Goal: Find contact information: Find contact information

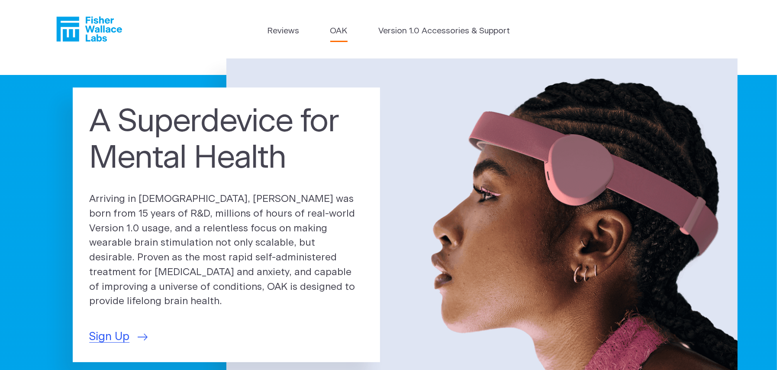
click at [335, 30] on link "OAK" at bounding box center [338, 31] width 17 height 13
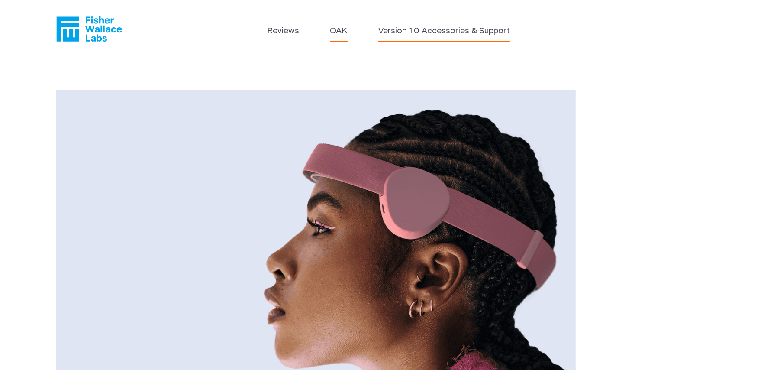
click at [422, 30] on link "Version 1.0 Accessories & Support" at bounding box center [444, 31] width 132 height 13
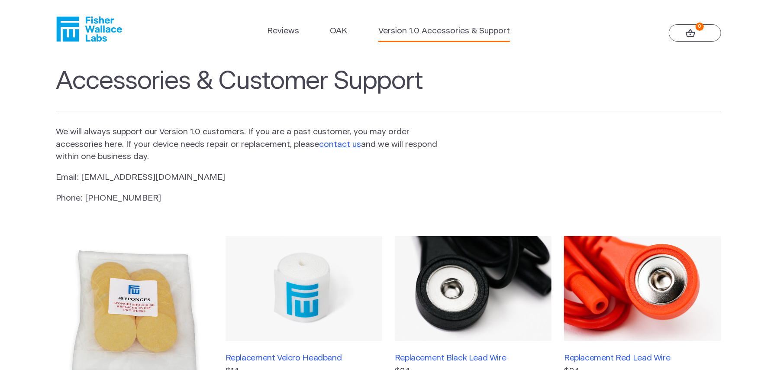
click at [352, 39] on ul "Reviews OAK Version 1.0 Accessories & Support" at bounding box center [388, 33] width 243 height 16
click at [345, 35] on link "OAK" at bounding box center [338, 31] width 17 height 13
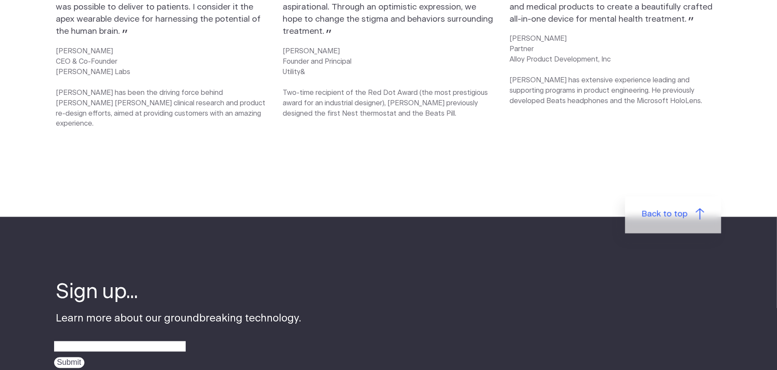
scroll to position [1515, 0]
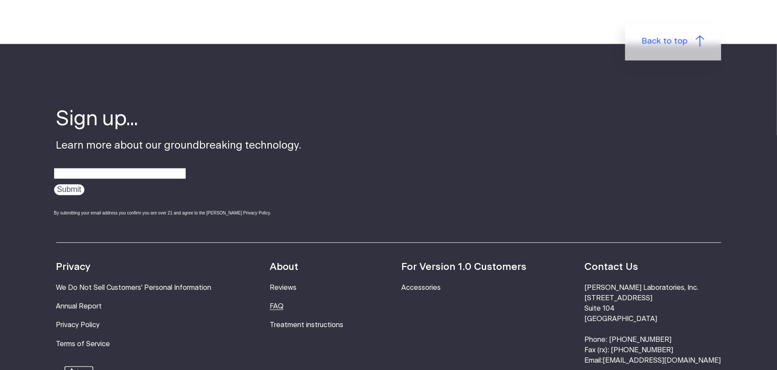
click at [283, 303] on link "FAQ" at bounding box center [277, 306] width 14 height 7
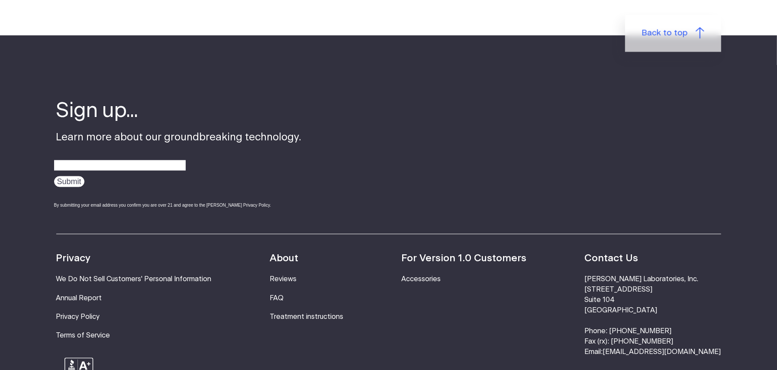
scroll to position [1212, 0]
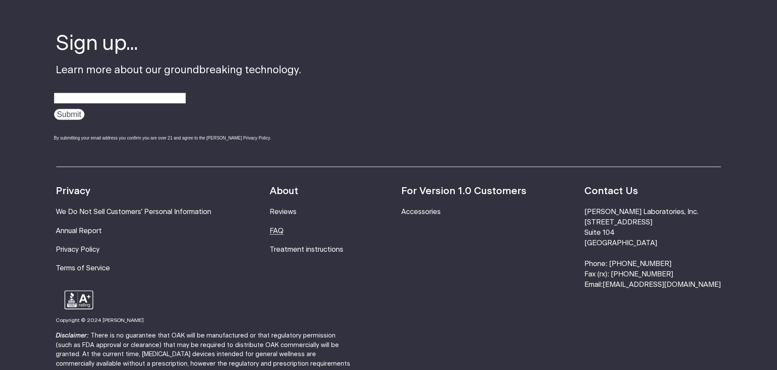
click at [283, 231] on link "FAQ" at bounding box center [277, 231] width 14 height 7
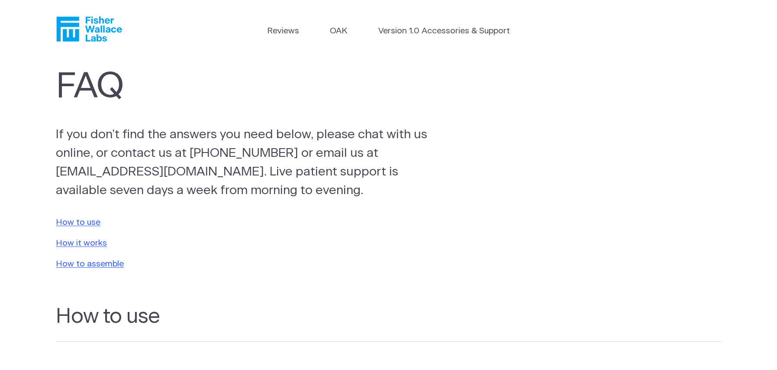
click at [324, 32] on ul "Reviews OAK Version 1.0 Accessories & Support" at bounding box center [388, 33] width 243 height 16
click at [333, 32] on link "OAK" at bounding box center [338, 31] width 17 height 13
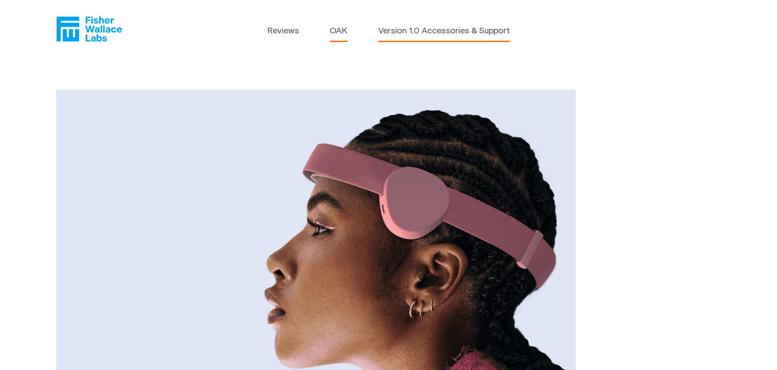
click at [412, 31] on link "Version 1.0 Accessories & Support" at bounding box center [444, 31] width 132 height 13
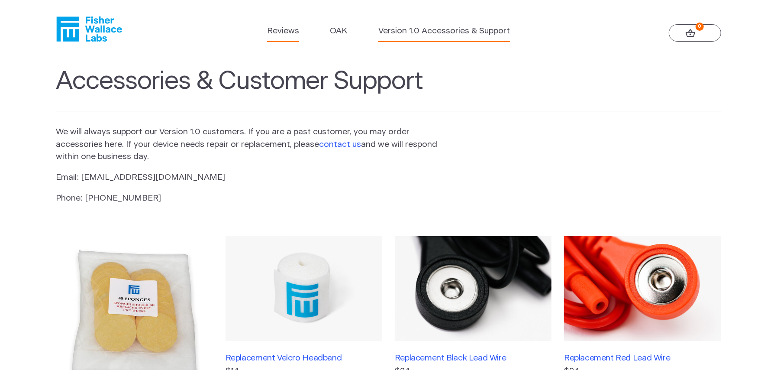
click at [292, 34] on link "Reviews" at bounding box center [283, 31] width 32 height 13
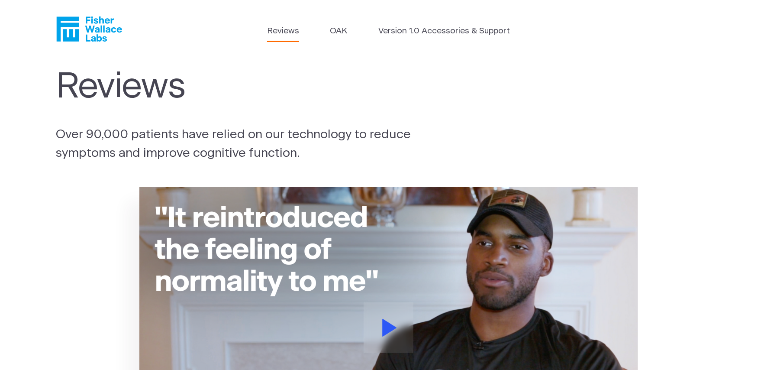
click at [314, 29] on ul "Reviews OAK Version 1.0 Accessories & Support" at bounding box center [388, 33] width 243 height 16
click at [331, 29] on link "OAK" at bounding box center [338, 31] width 17 height 13
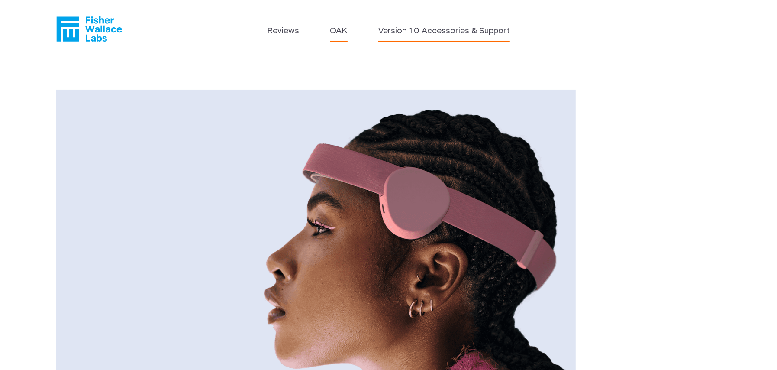
click at [425, 32] on link "Version 1.0 Accessories & Support" at bounding box center [444, 31] width 132 height 13
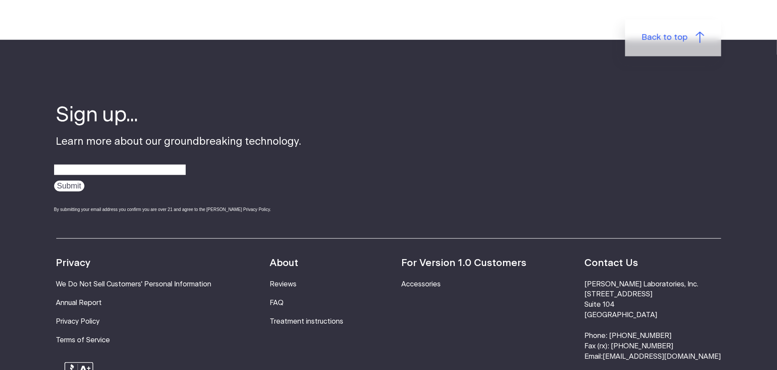
scroll to position [606, 0]
drag, startPoint x: 685, startPoint y: 325, endPoint x: 642, endPoint y: 324, distance: 43.3
click at [642, 324] on li "Fisher Wallace Laboratories, Inc. 630 Flushing Avenue Suite 104 Brooklyn, NY 11…" at bounding box center [652, 320] width 136 height 83
copy li "800.692.4380"
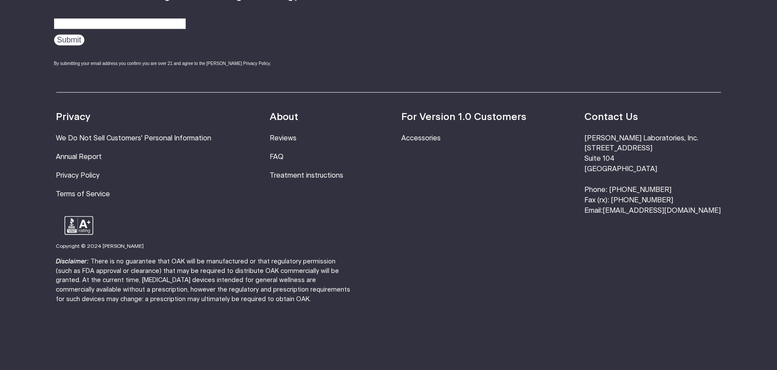
scroll to position [755, 0]
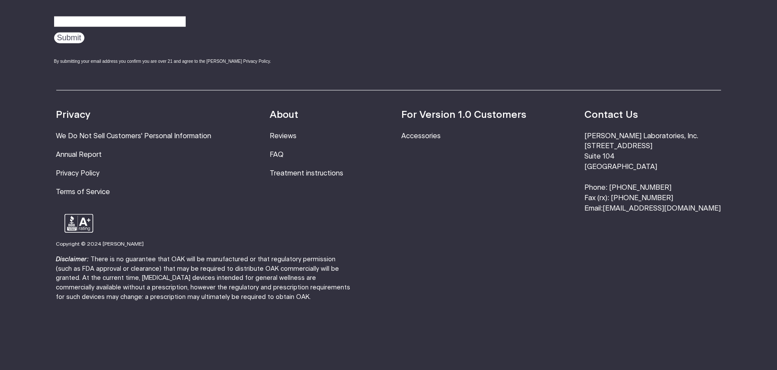
copy li "800.692.4380"
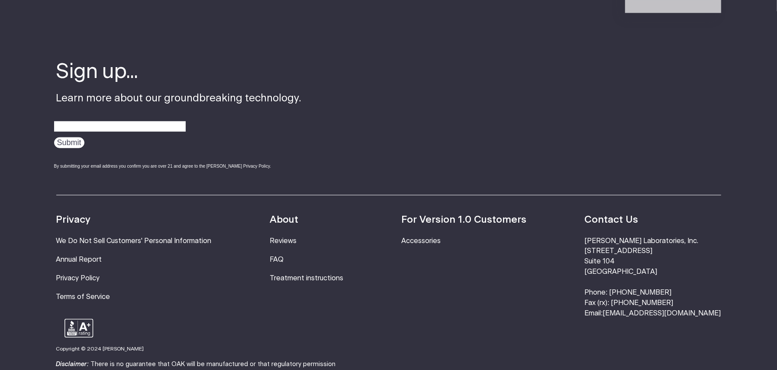
scroll to position [625, 0]
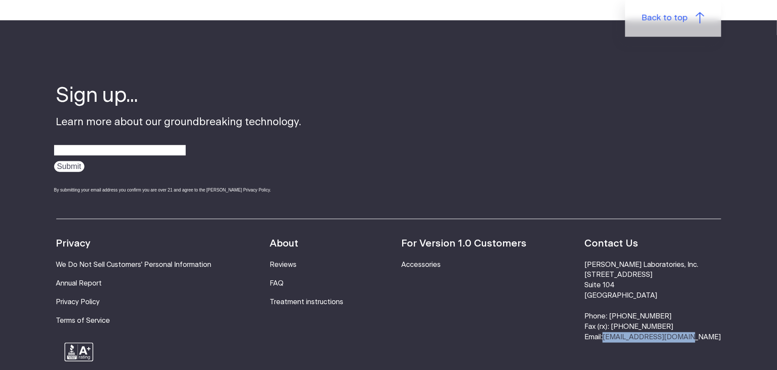
drag, startPoint x: 717, startPoint y: 329, endPoint x: 639, endPoint y: 332, distance: 78.4
click at [639, 332] on li "Fisher Wallace Laboratories, Inc. 630 Flushing Avenue Suite 104 Brooklyn, NY 11…" at bounding box center [652, 301] width 136 height 83
copy link "[EMAIL_ADDRESS][DOMAIN_NAME]"
click at [548, 314] on div "Resources Accessories Privacy We Do Not Sell Customers' Personal Information An…" at bounding box center [388, 281] width 665 height 124
